Goal: Check status: Check status

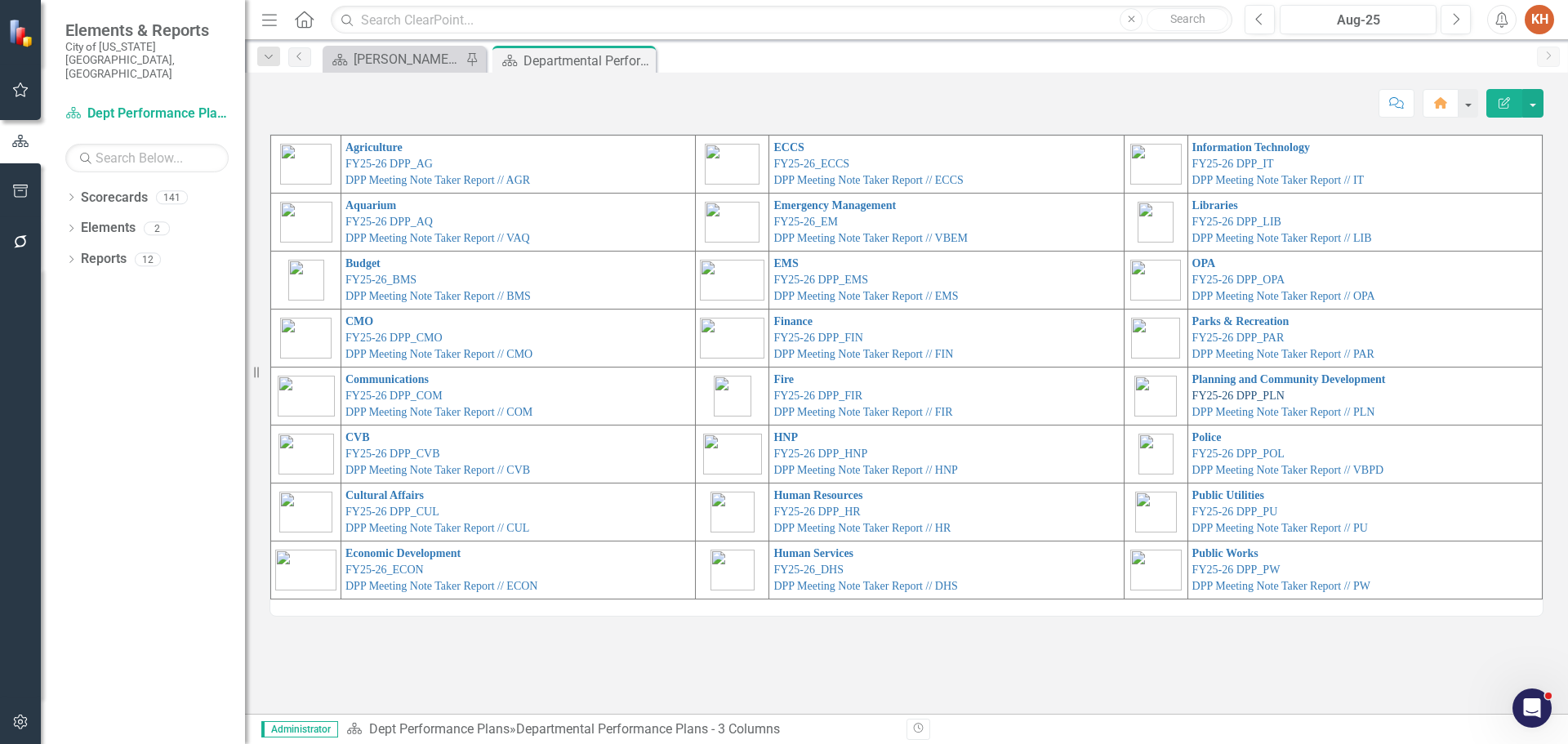
click at [1242, 392] on link "FY25-26 DPP_PLN" at bounding box center [1238, 395] width 93 height 12
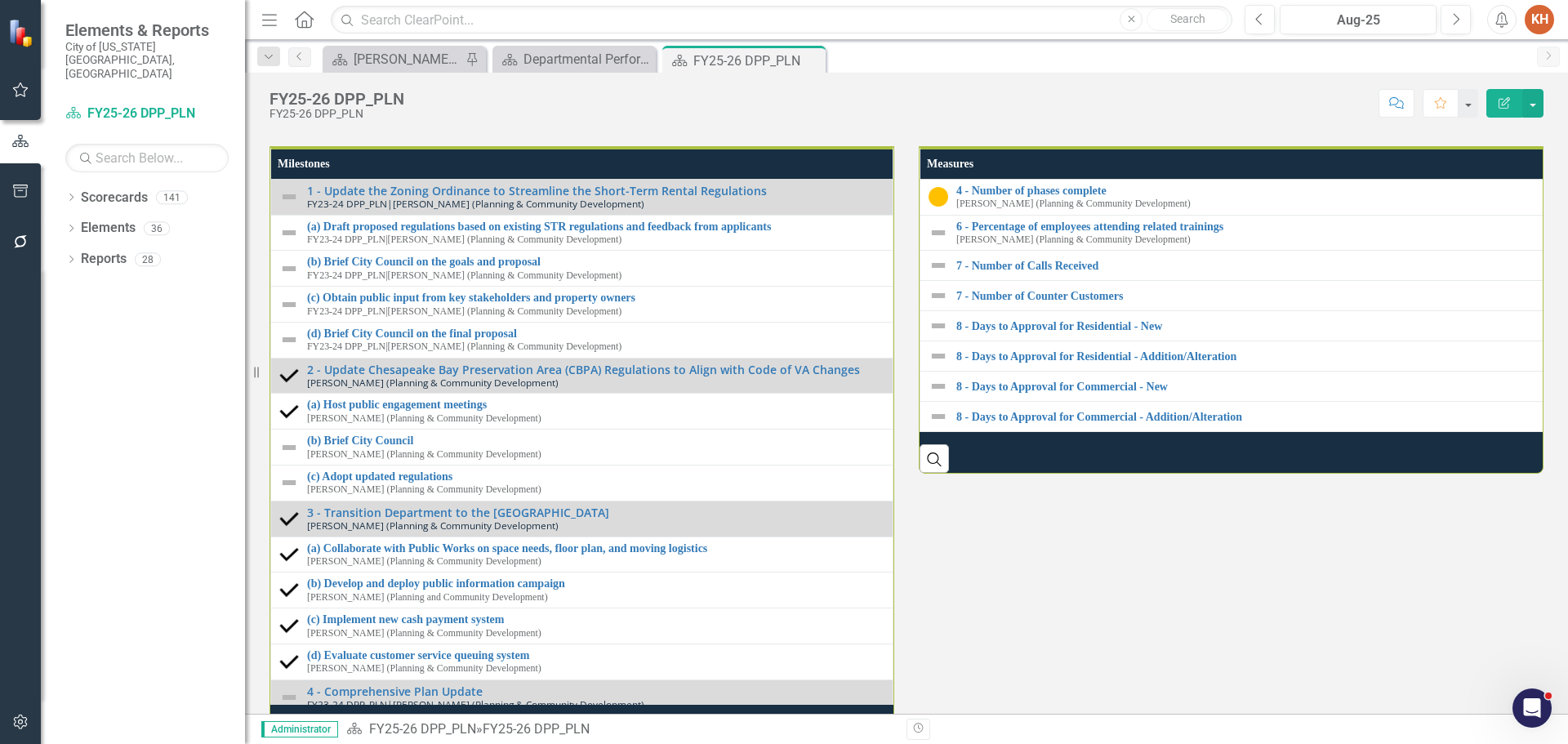
scroll to position [1961, 0]
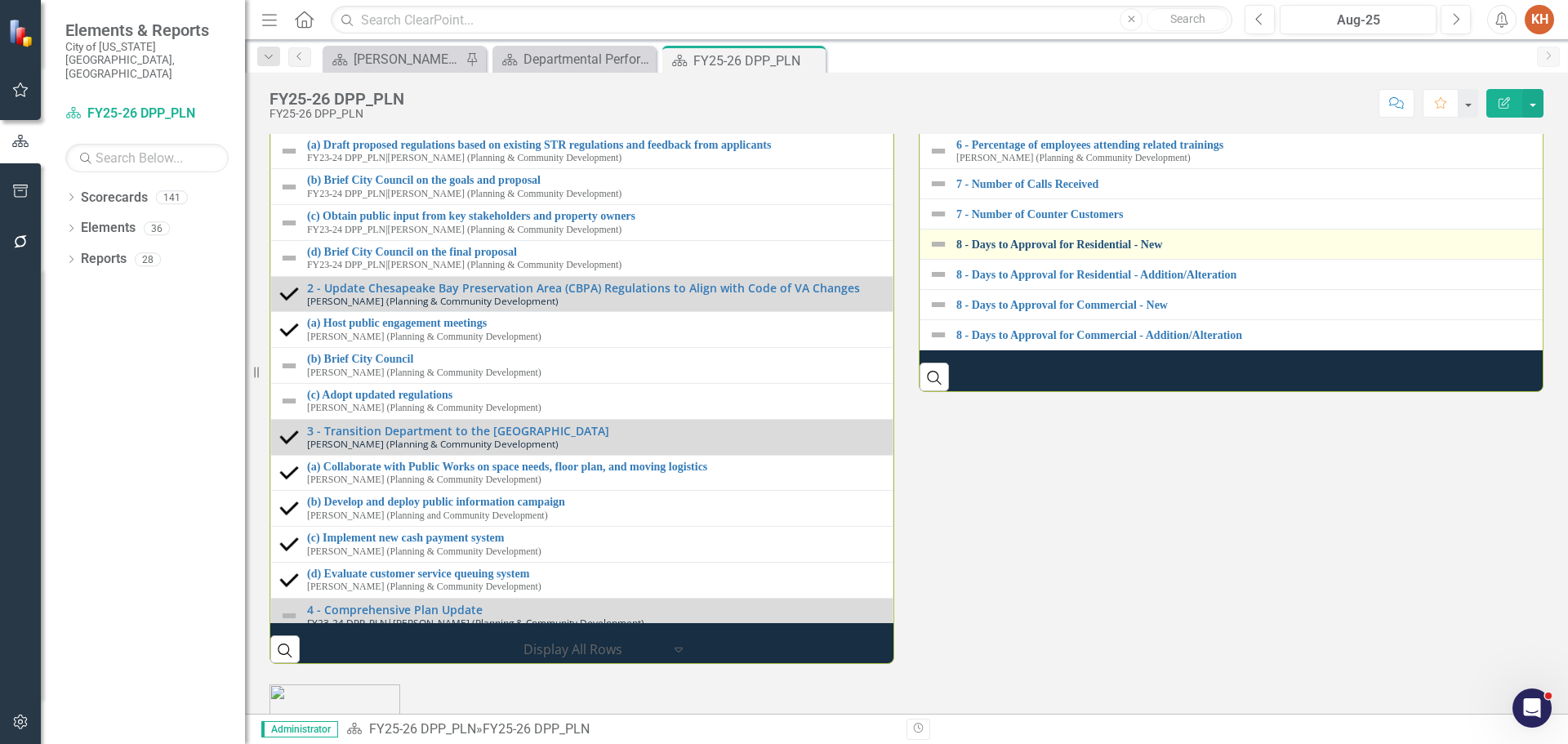
click at [1057, 251] on link "8 - Days to Approval for Residential - New" at bounding box center [1250, 245] width 587 height 12
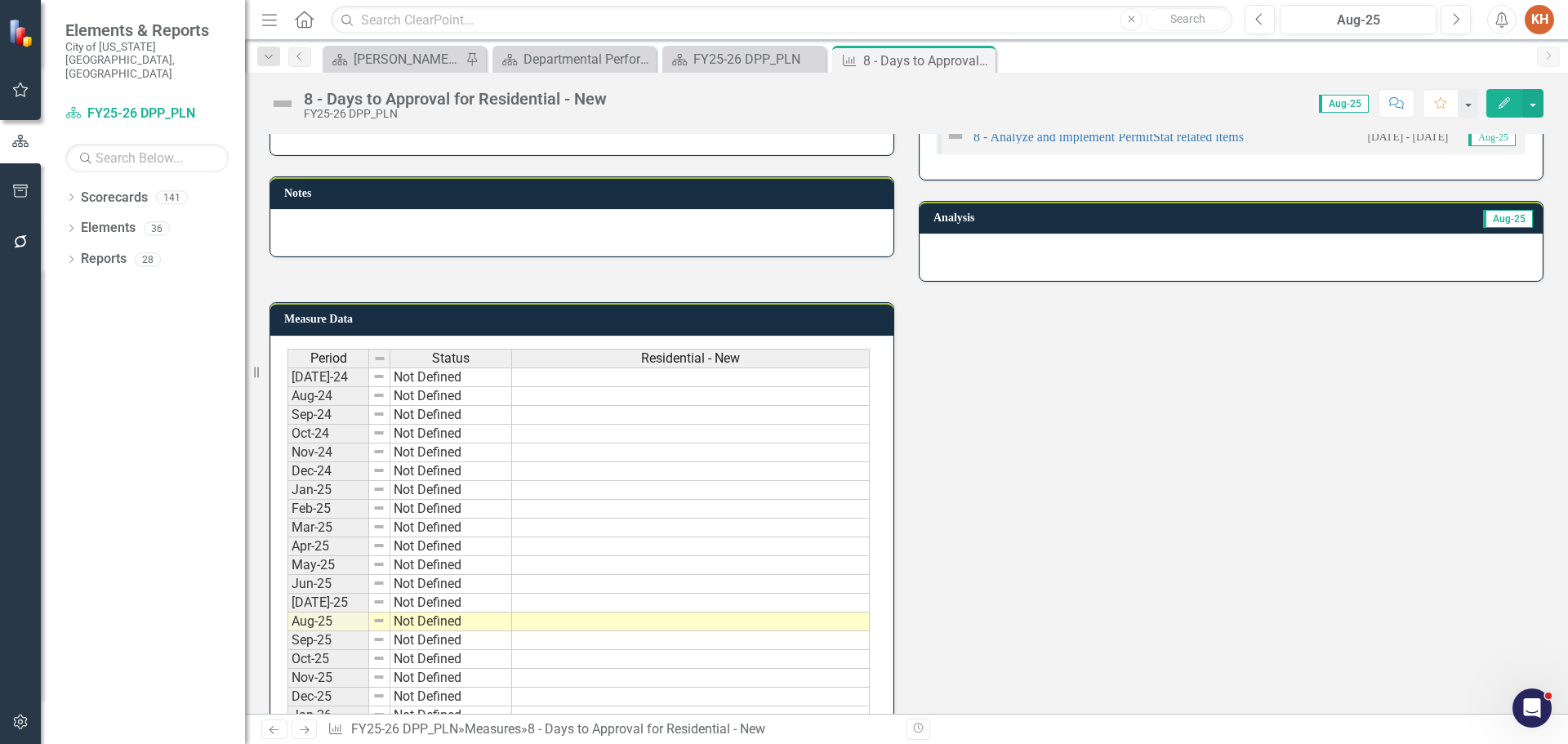
scroll to position [245, 0]
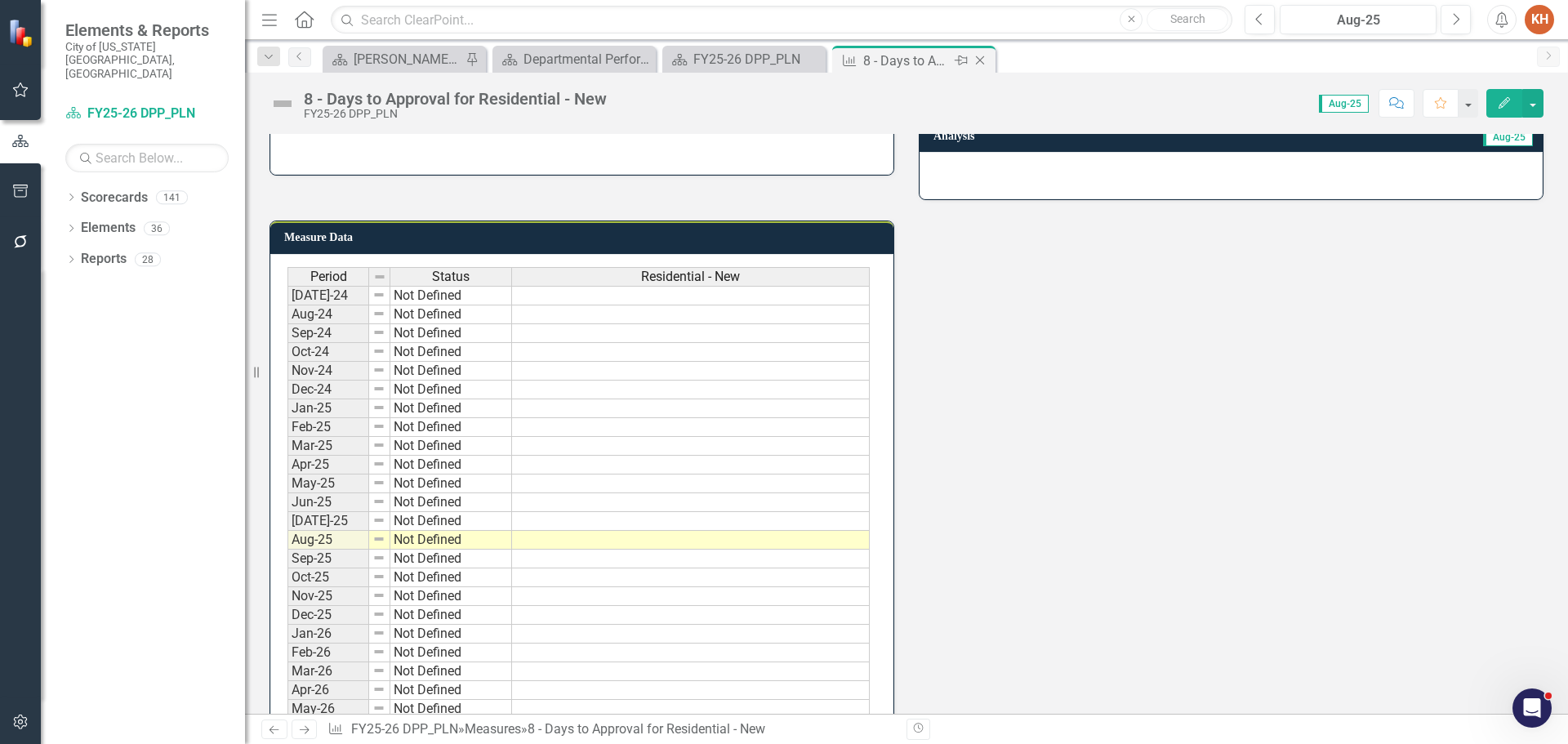
click at [983, 54] on icon "Close" at bounding box center [980, 60] width 16 height 13
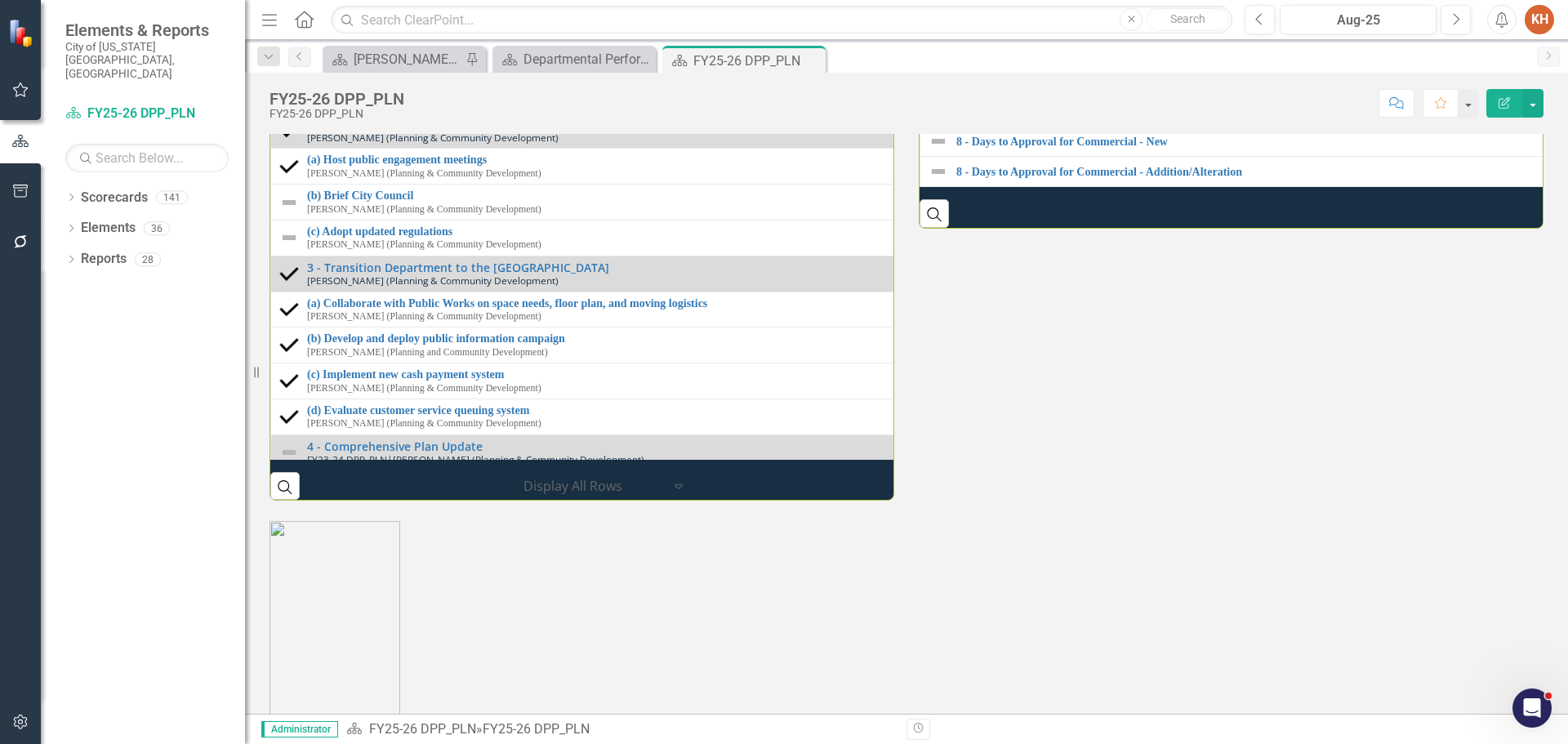
scroll to position [2043, 0]
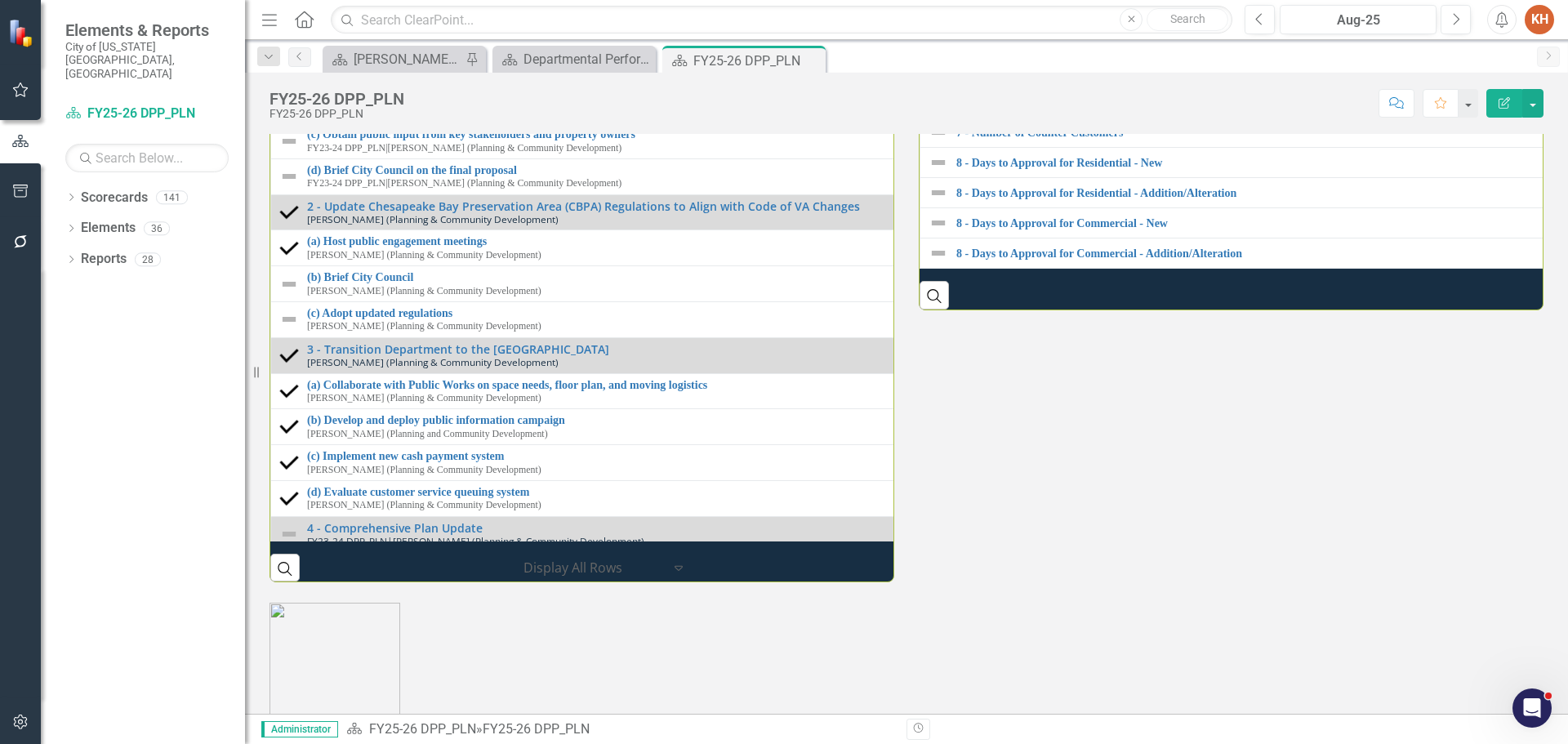
click at [1090, 70] on link "6 - Percentage of employees attending related trainings" at bounding box center [1567, 63] width 1221 height 12
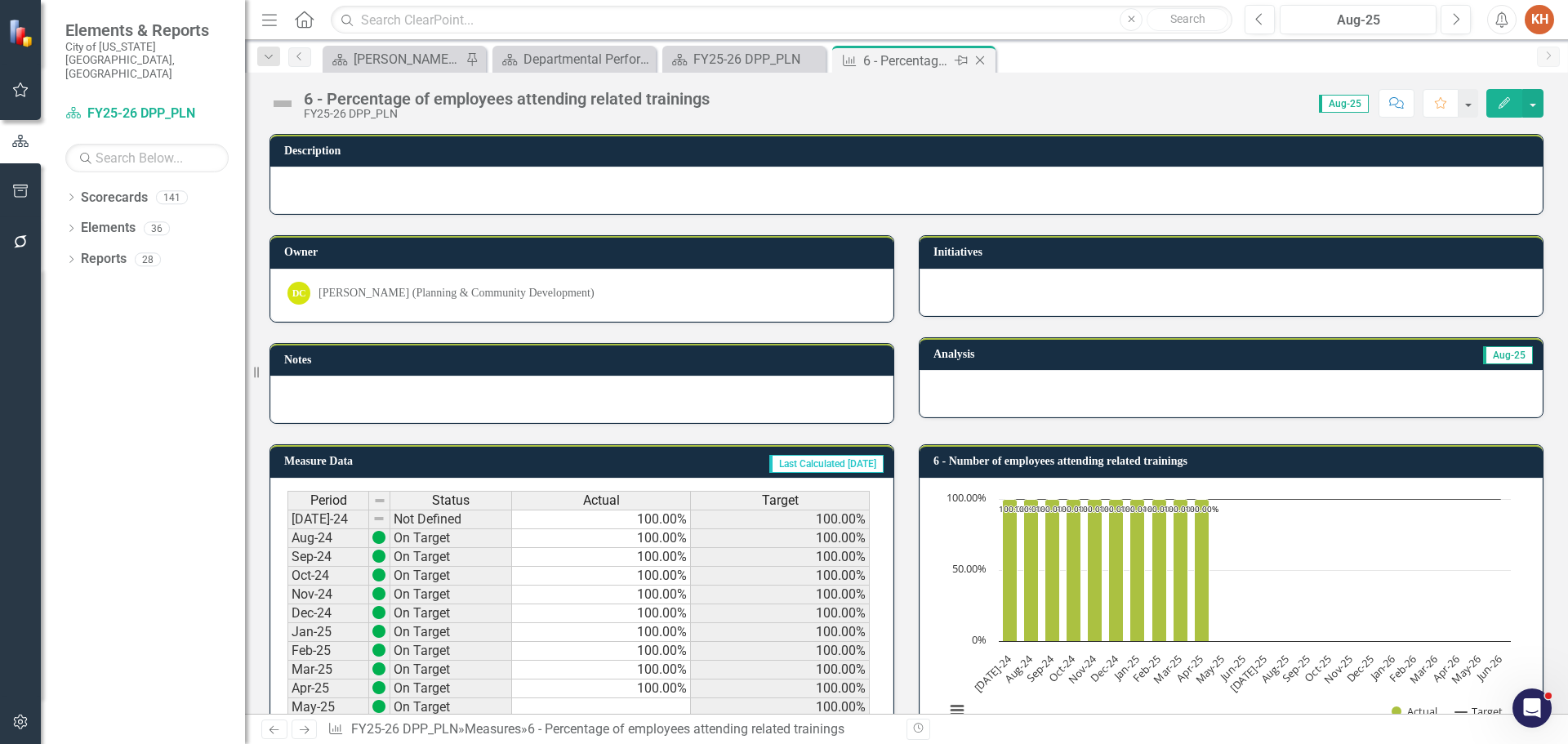
click at [980, 60] on icon at bounding box center [980, 61] width 9 height 9
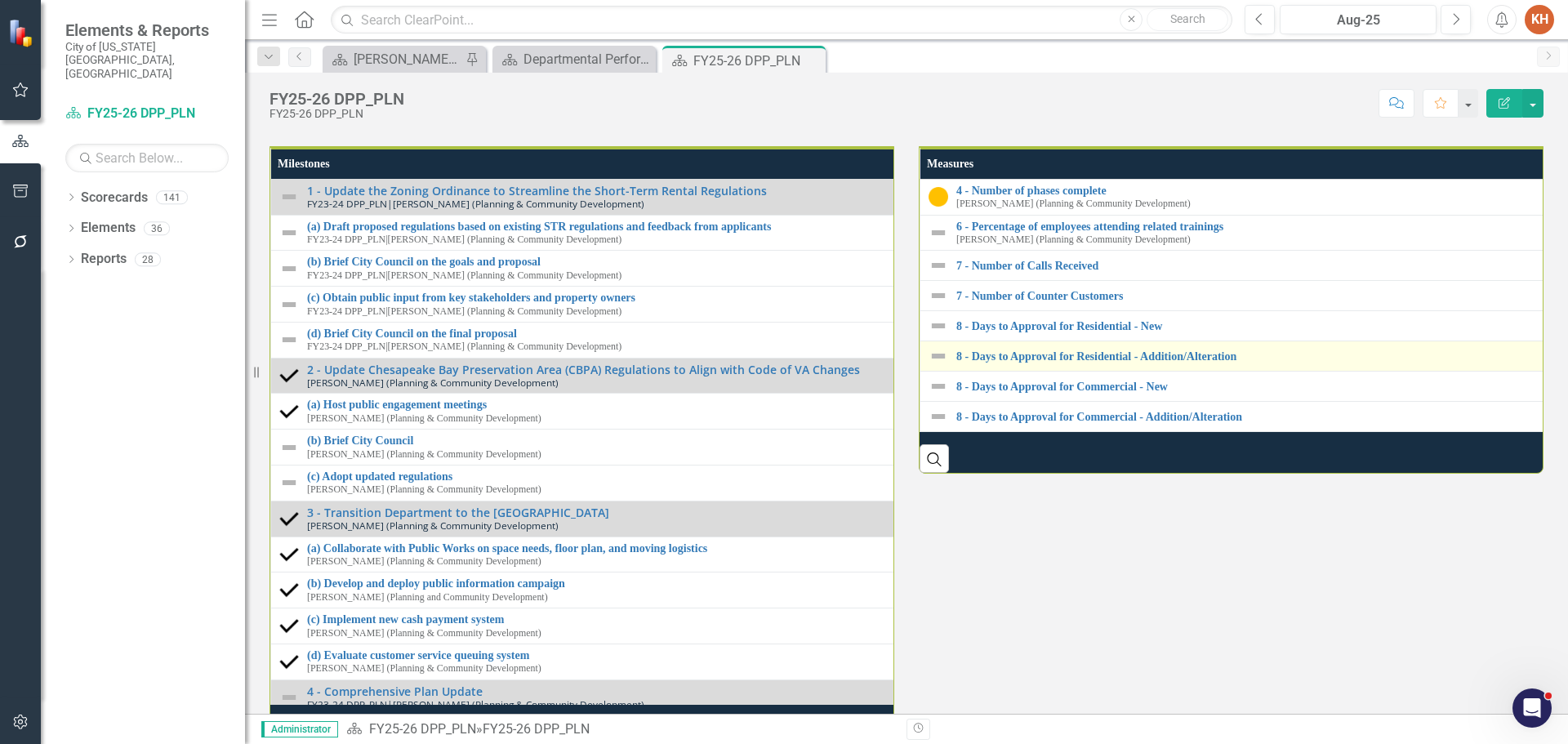
scroll to position [2206, 0]
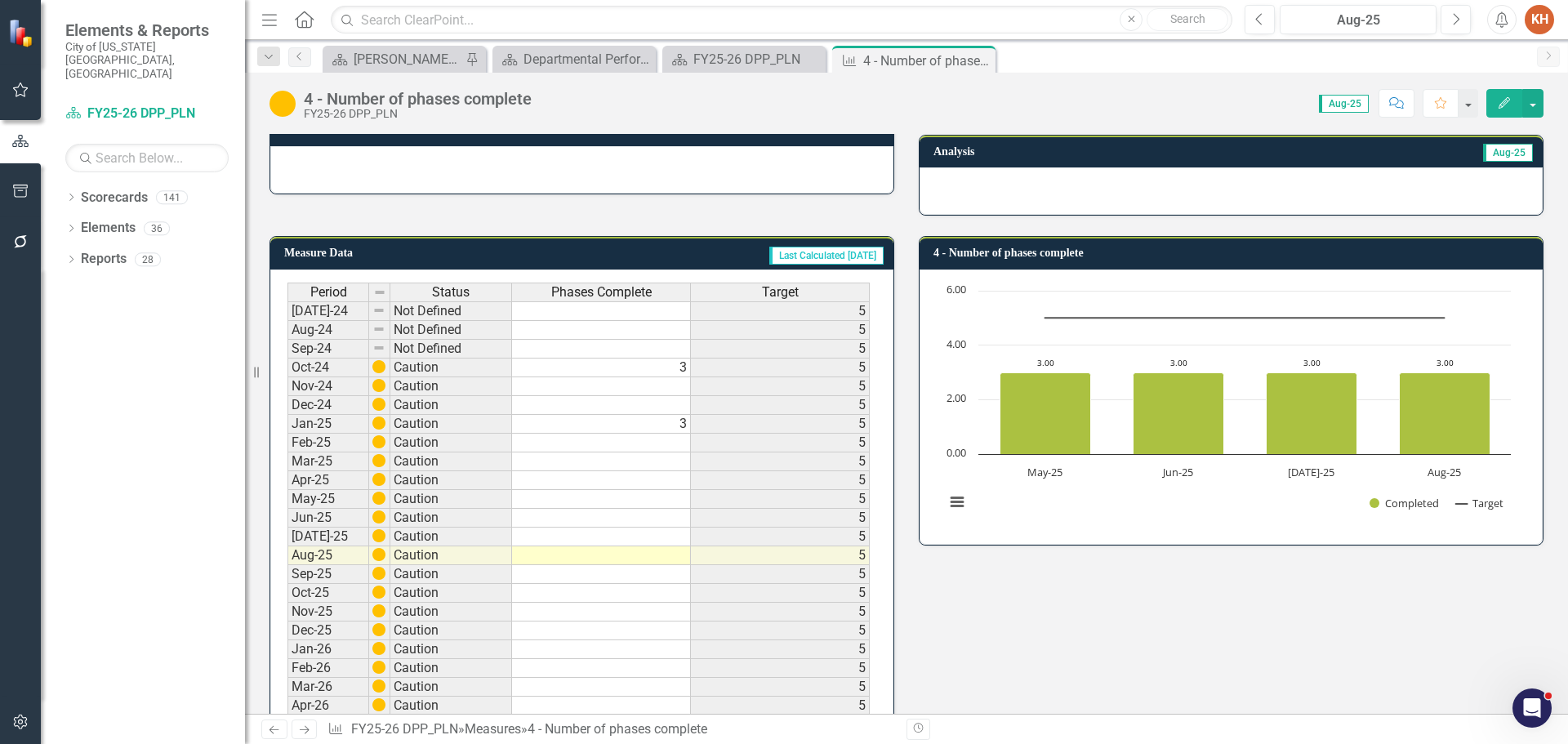
scroll to position [147, 0]
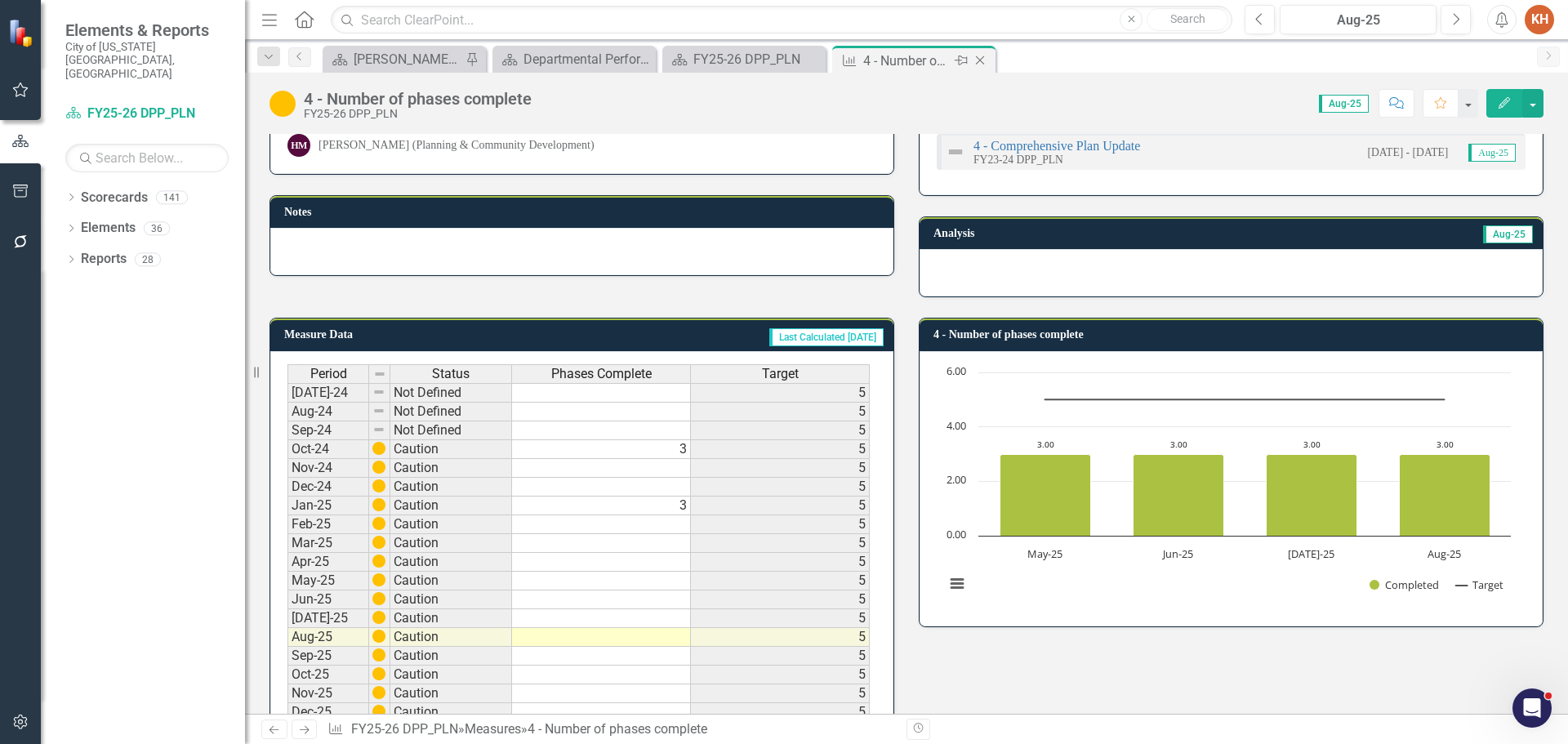
click at [978, 58] on icon at bounding box center [980, 61] width 9 height 9
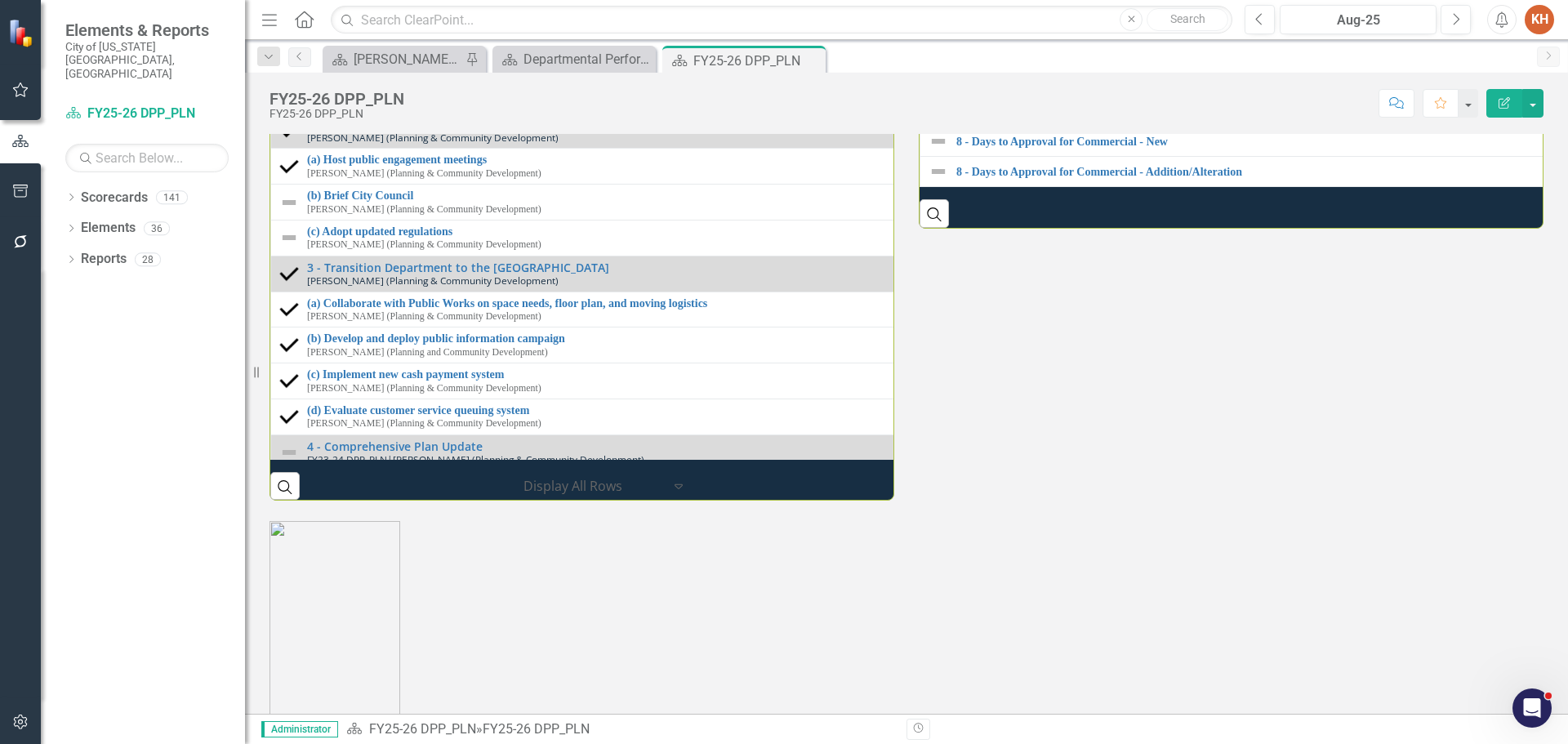
scroll to position [2206, 0]
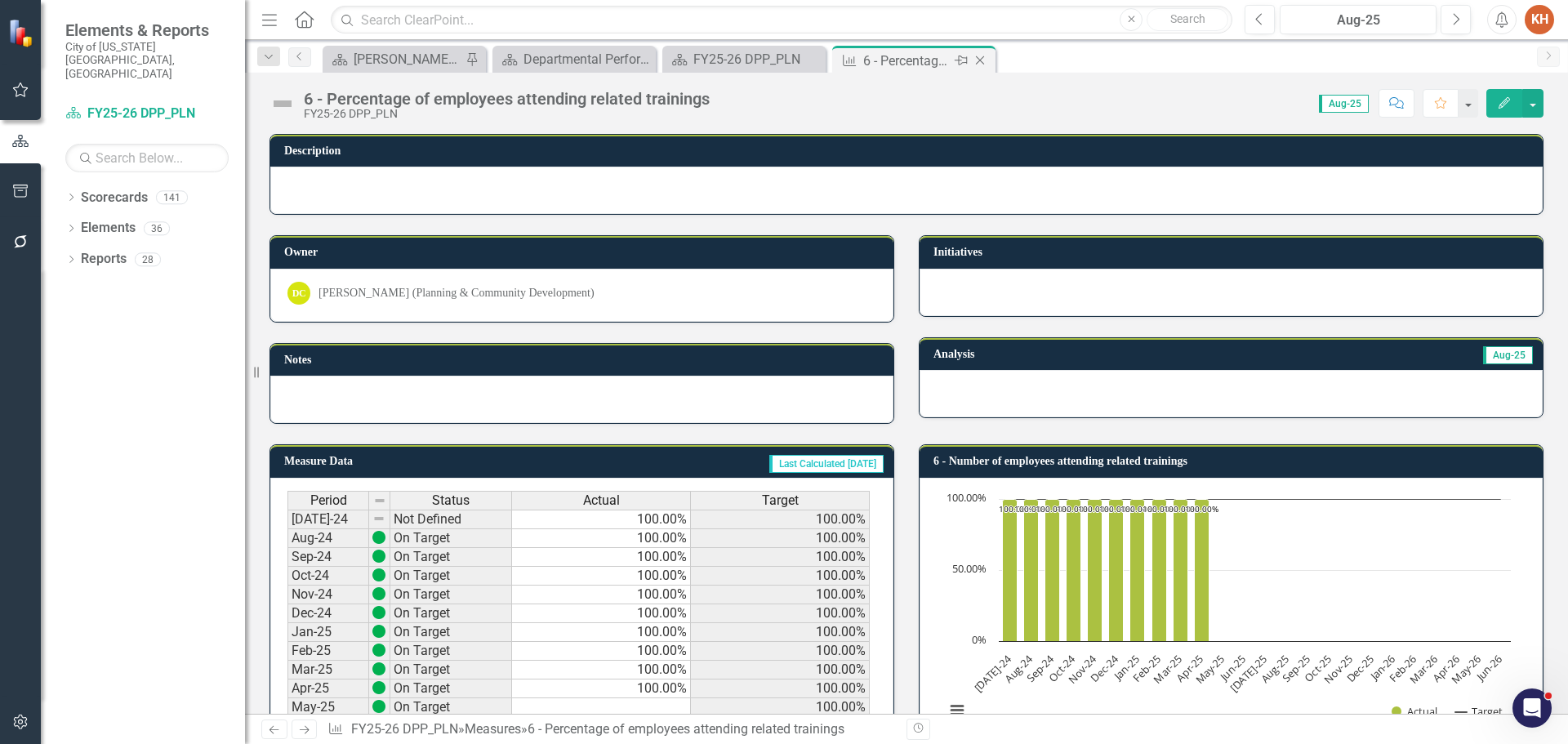
click at [980, 62] on icon at bounding box center [980, 61] width 9 height 9
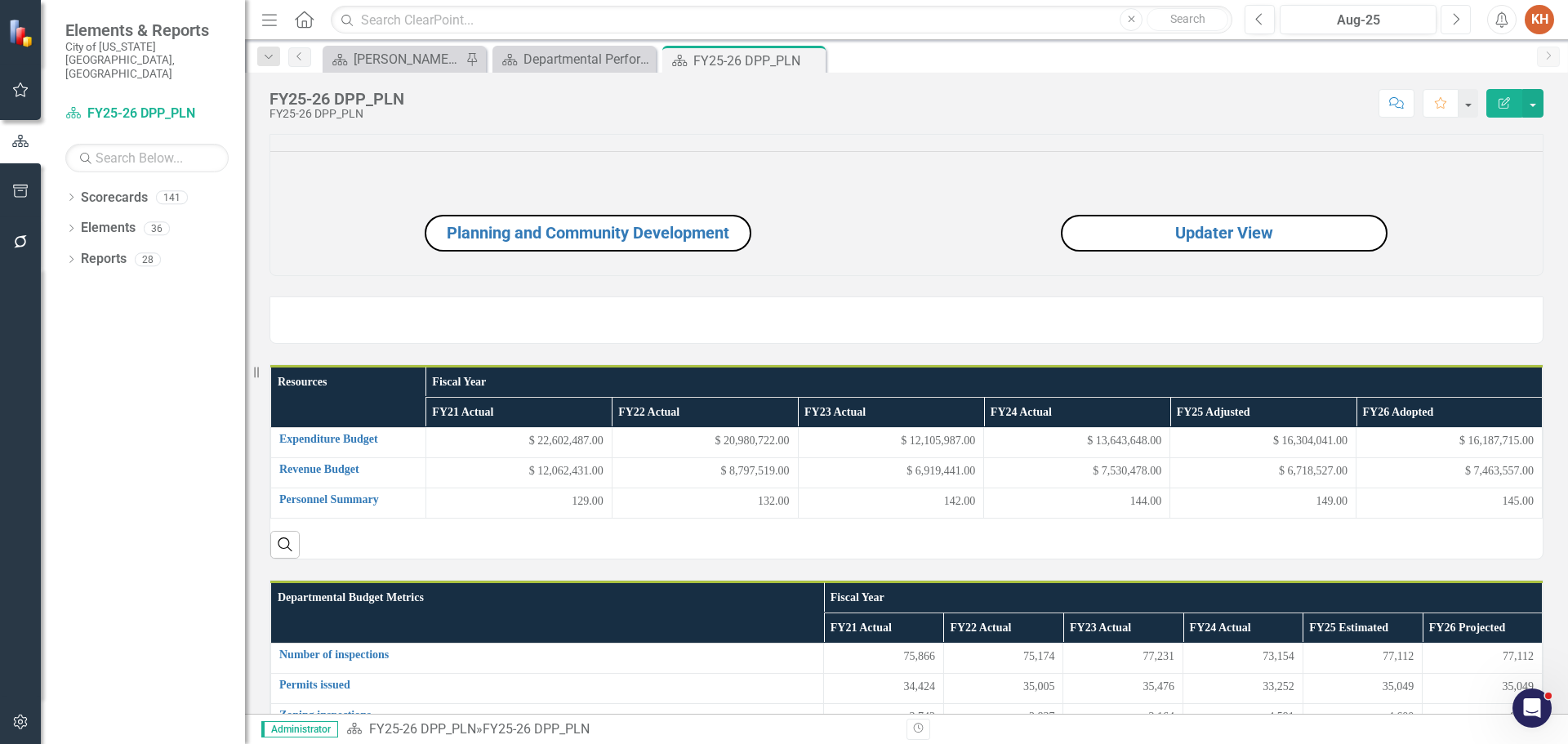
click at [1464, 21] on button "Next" at bounding box center [1456, 20] width 30 height 30
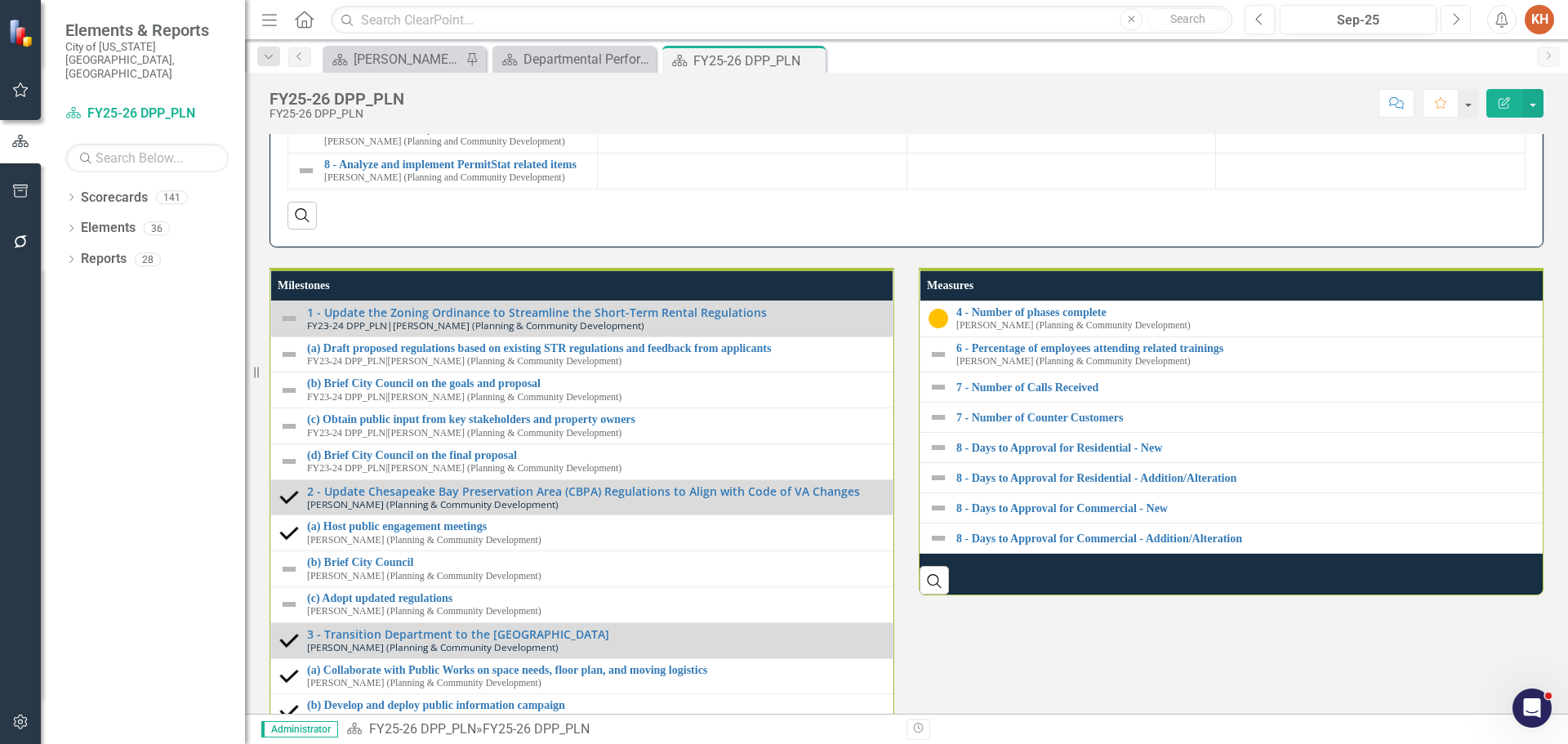
scroll to position [1840, 0]
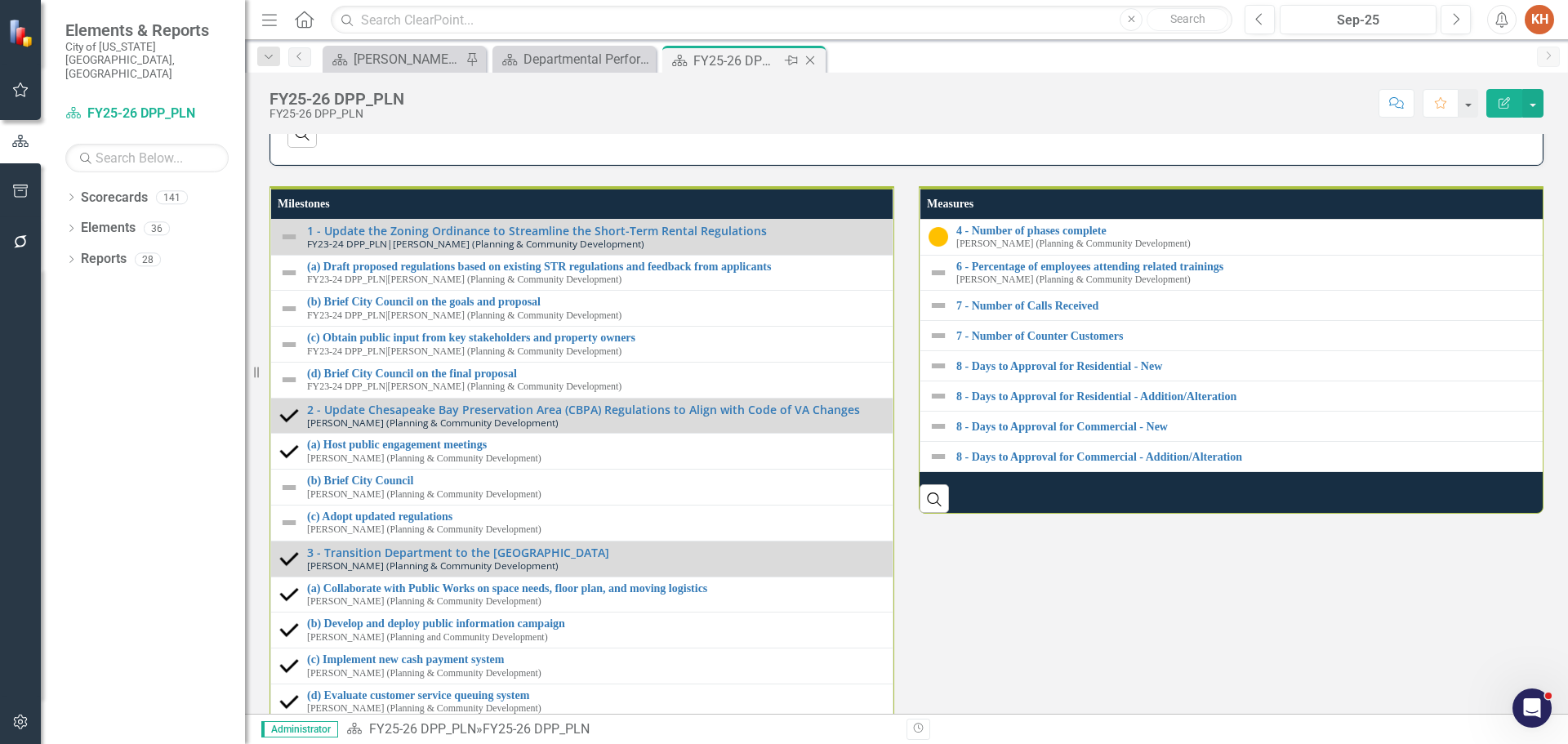
click at [811, 62] on icon "Close" at bounding box center [810, 60] width 16 height 13
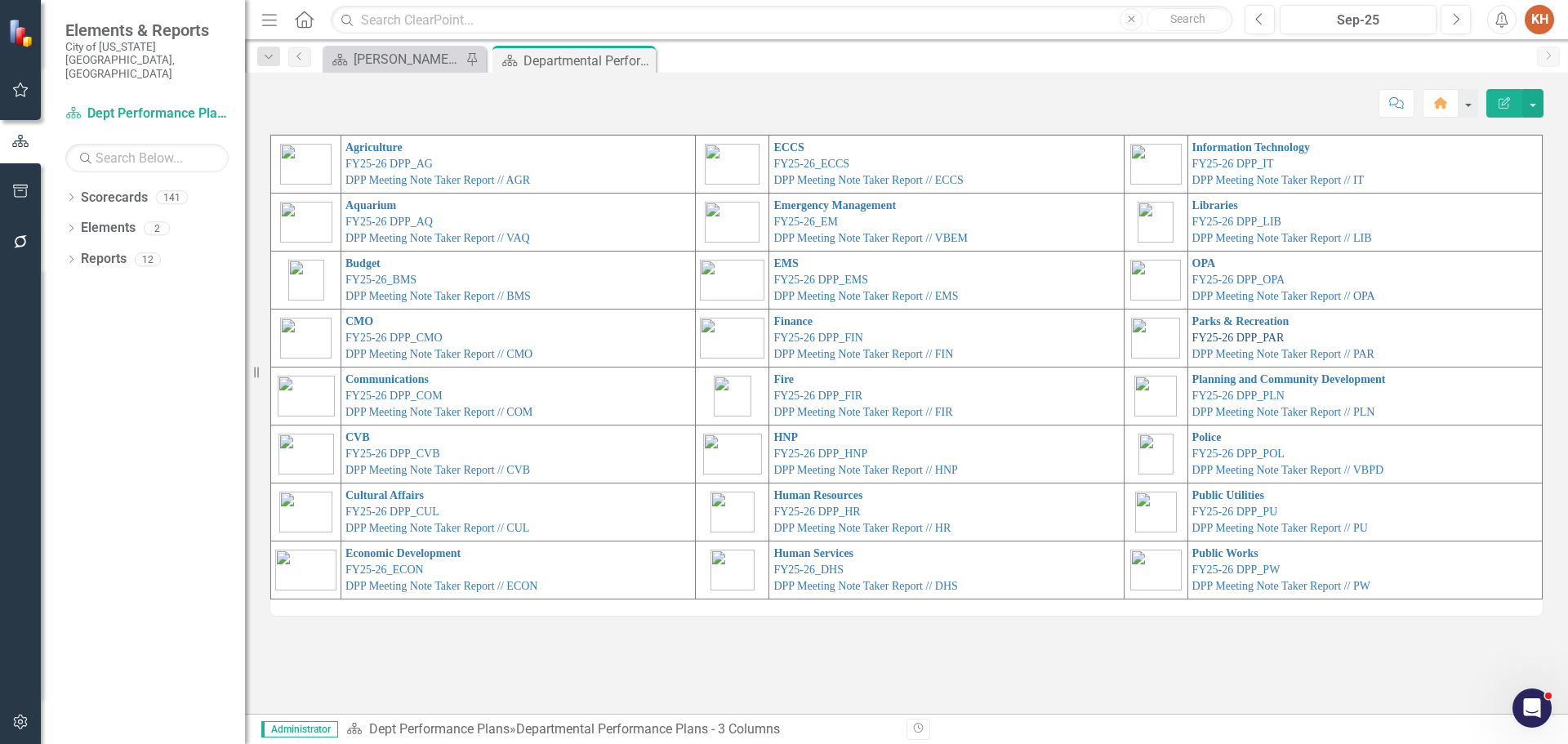
click at [1212, 335] on link "FY25-26 DPP_PAR" at bounding box center [1238, 338] width 93 height 12
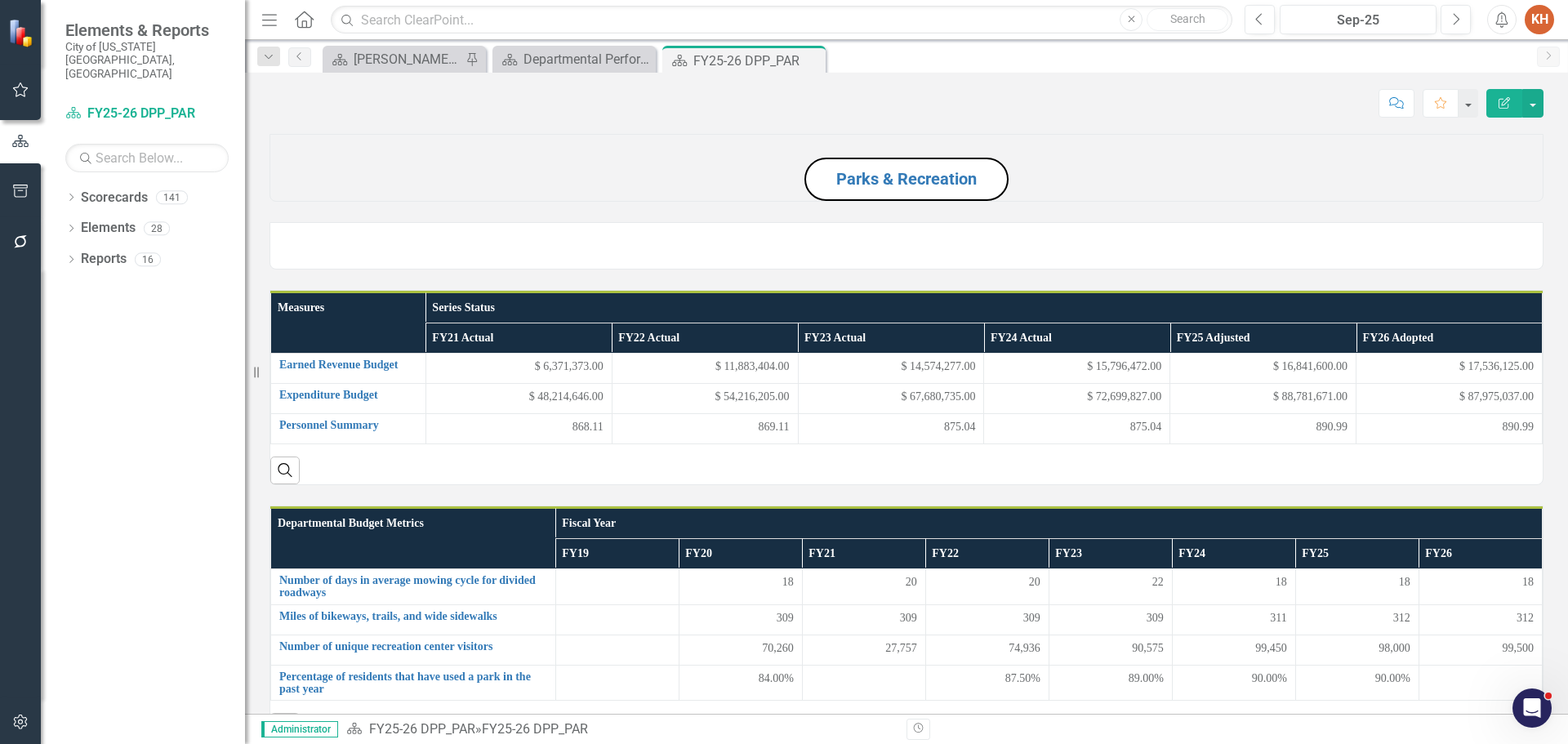
click at [0, 0] on icon "Close" at bounding box center [0, 0] width 0 height 0
